Goal: Transaction & Acquisition: Purchase product/service

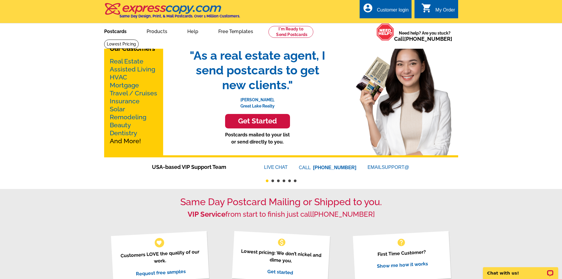
click at [115, 31] on link "Postcards" at bounding box center [115, 31] width 41 height 14
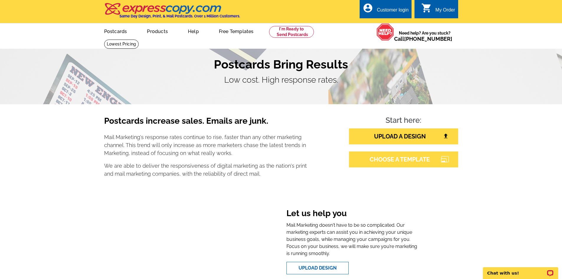
drag, startPoint x: 394, startPoint y: 161, endPoint x: 391, endPoint y: 163, distance: 3.2
click at [394, 161] on link "CHOOSE A TEMPLATE" at bounding box center [403, 159] width 109 height 16
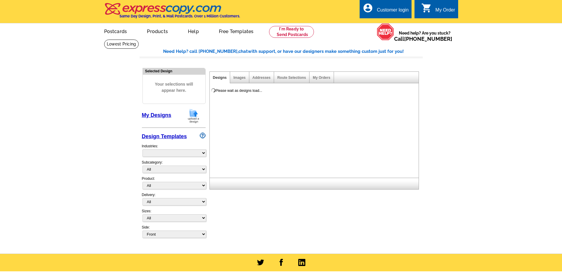
select select "785"
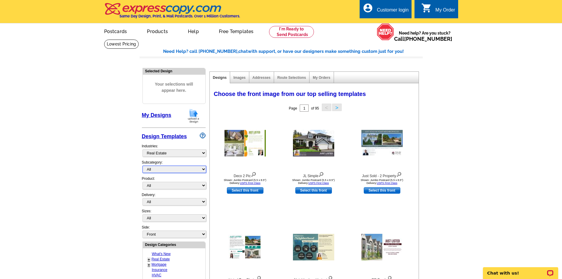
click at [202, 171] on select "All RE/MAX® Referrals Keller Williams® Berkshire Hathaway Home Services Century…" at bounding box center [175, 169] width 64 height 7
select select "788"
click at [143, 166] on select "All RE/MAX® Referrals Keller Williams® Berkshire Hathaway Home Services Century…" at bounding box center [175, 169] width 64 height 7
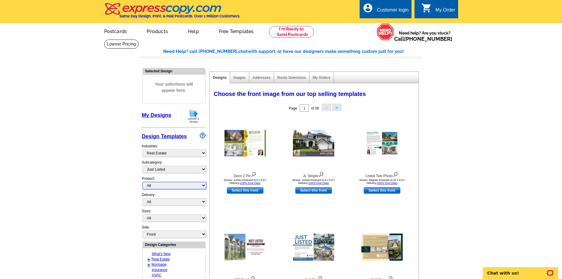
click at [204, 186] on select "All Postcards Letters and flyers Business Cards Door Hangers Greeting Cards" at bounding box center [175, 185] width 64 height 7
select select "1"
click at [143, 182] on select "All Postcards Letters and flyers Business Cards Door Hangers Greeting Cards" at bounding box center [175, 185] width 64 height 7
click at [203, 203] on select "All First Class Mail Shipped to Me EDDM Save 66% on Postage" at bounding box center [175, 201] width 64 height 7
select select "1"
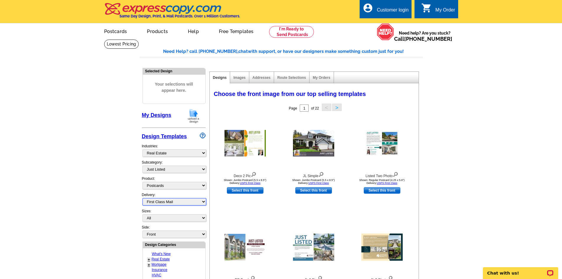
click at [143, 198] on select "All First Class Mail Shipped to Me EDDM Save 66% on Postage" at bounding box center [175, 201] width 64 height 7
click at [204, 219] on select "All Jumbo Postcard (5.5" x 8.5") Regular Postcard (4.25" x 5.6") Panoramic Post…" at bounding box center [175, 217] width 64 height 7
select select "1"
click at [143, 215] on select "All Jumbo Postcard (5.5" x 8.5") Regular Postcard (4.25" x 5.6") Panoramic Post…" at bounding box center [175, 217] width 64 height 7
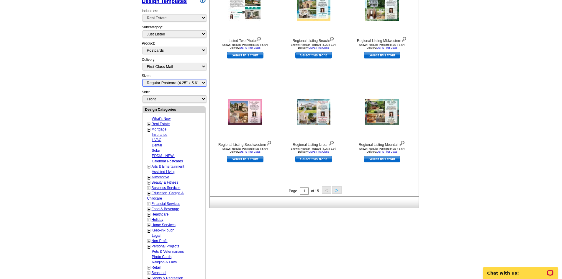
scroll to position [148, 0]
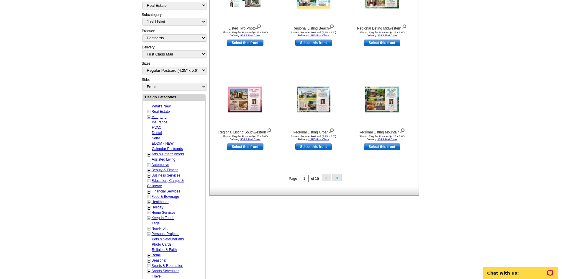
click at [337, 178] on button ">" at bounding box center [336, 177] width 9 height 7
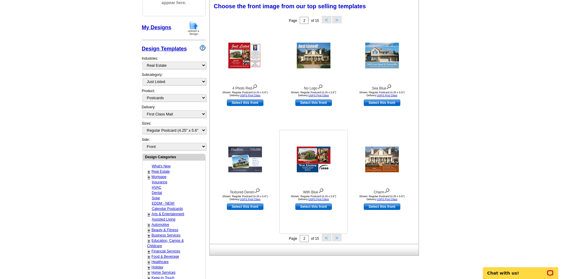
scroll to position [87, 0]
click at [337, 237] on button ">" at bounding box center [336, 237] width 9 height 7
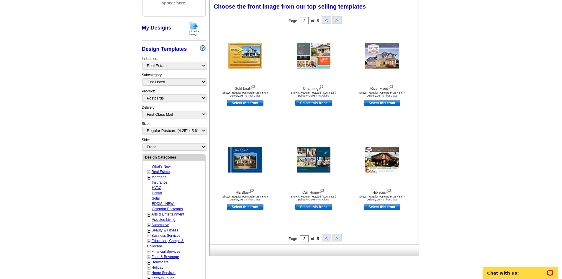
click at [335, 238] on button ">" at bounding box center [336, 237] width 9 height 7
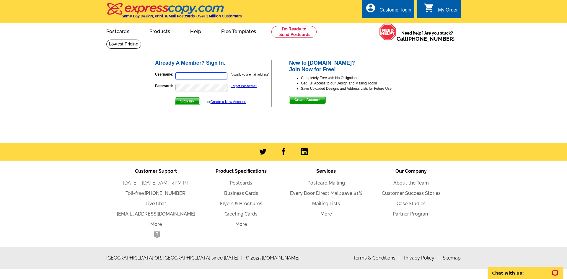
type input "mtemple1020@yahoo.com"
drag, startPoint x: 191, startPoint y: 100, endPoint x: 196, endPoint y: 95, distance: 6.7
click at [192, 99] on span "Sign In" at bounding box center [187, 101] width 24 height 7
